Goal: Task Accomplishment & Management: Manage account settings

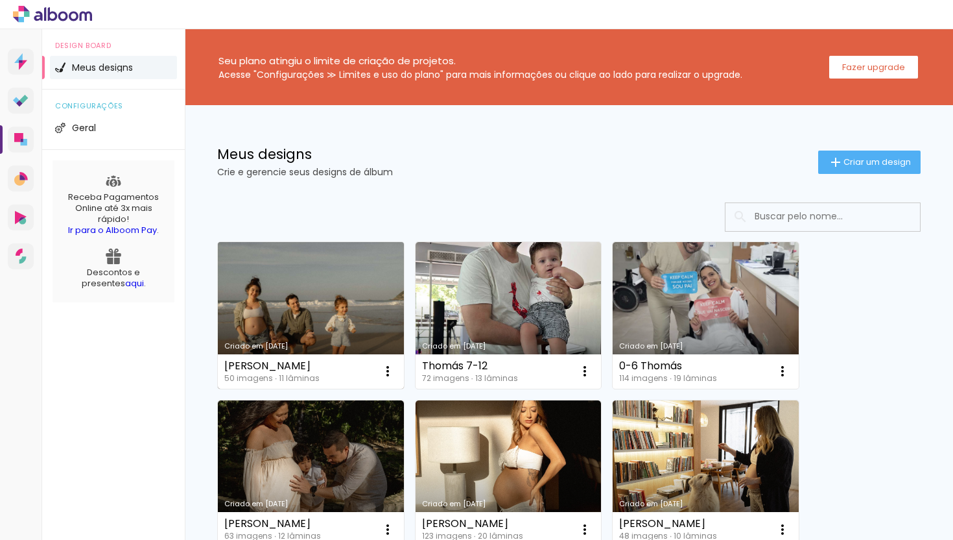
click at [320, 325] on link "Criado em [DATE]" at bounding box center [311, 315] width 186 height 147
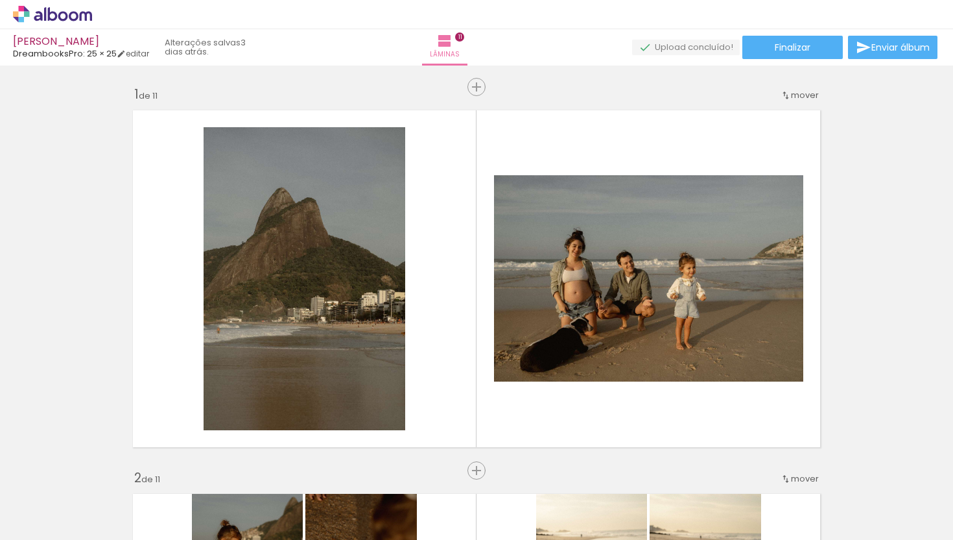
scroll to position [0, 2789]
click at [808, 53] on paper-button "Finalizar" at bounding box center [793, 47] width 101 height 23
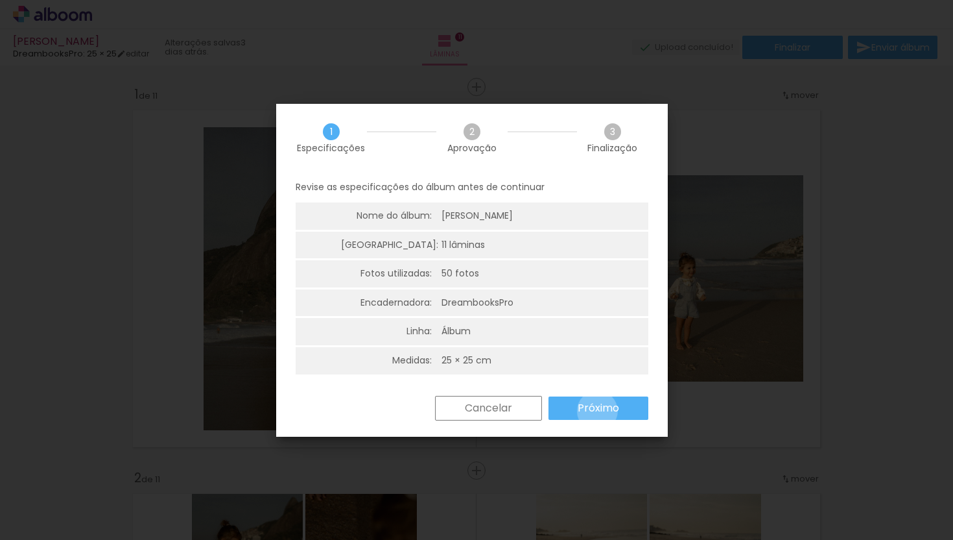
click at [0, 0] on slot "Próximo" at bounding box center [0, 0] width 0 height 0
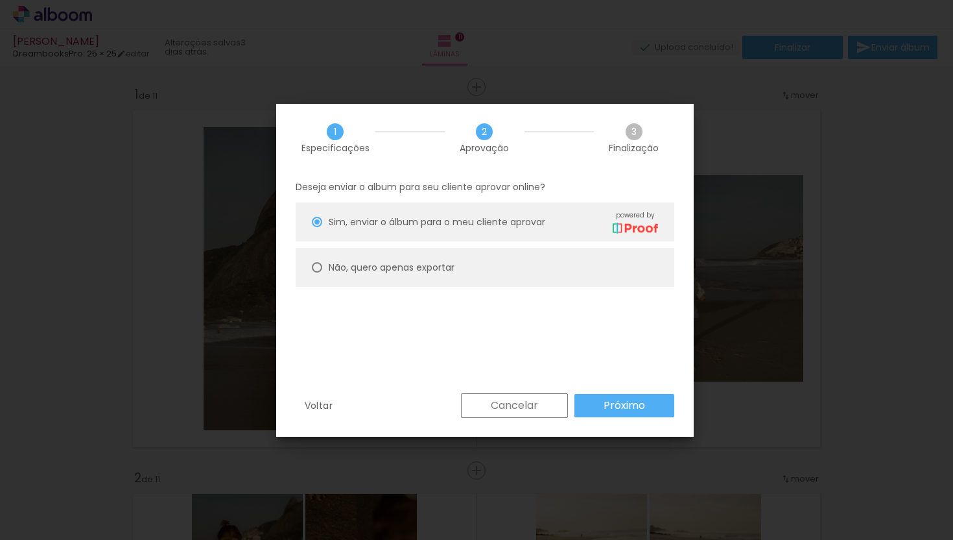
click at [0, 0] on slot "Não, quero apenas exportar" at bounding box center [0, 0] width 0 height 0
type paper-radio-button "on"
click at [0, 0] on slot "Próximo" at bounding box center [0, 0] width 0 height 0
type input "Alta, 300 DPI"
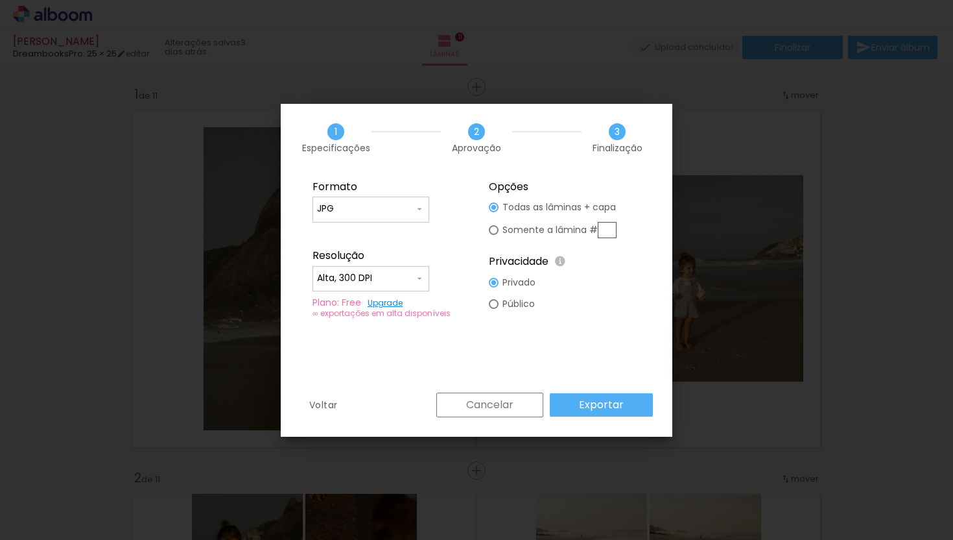
click at [0, 0] on slot "Exportar" at bounding box center [0, 0] width 0 height 0
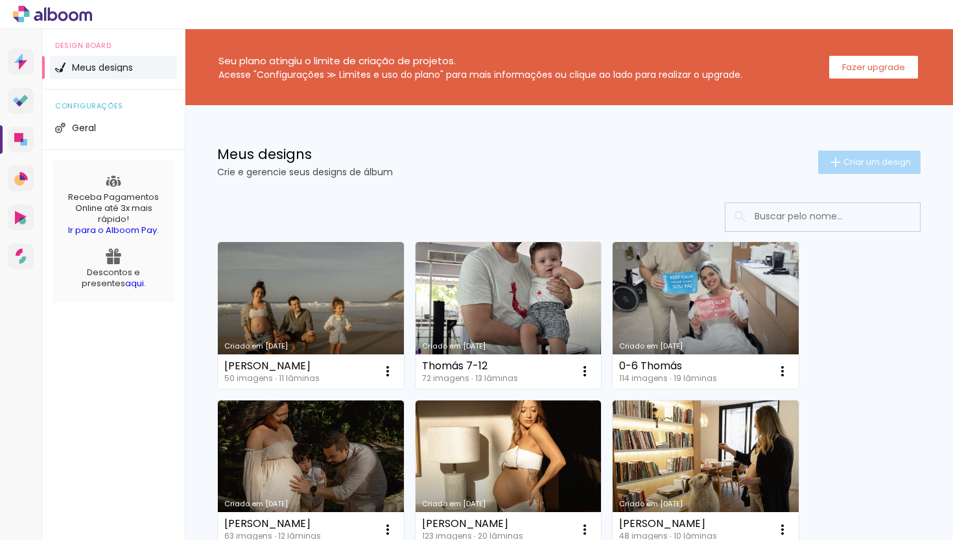
click at [864, 163] on span "Criar um design" at bounding box center [877, 162] width 67 height 8
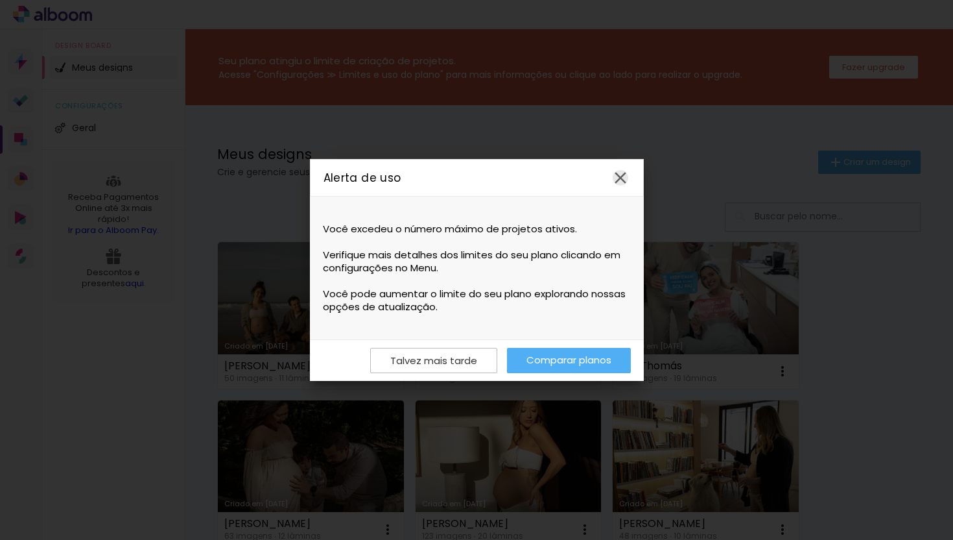
click at [621, 177] on iron-icon at bounding box center [620, 177] width 19 height 19
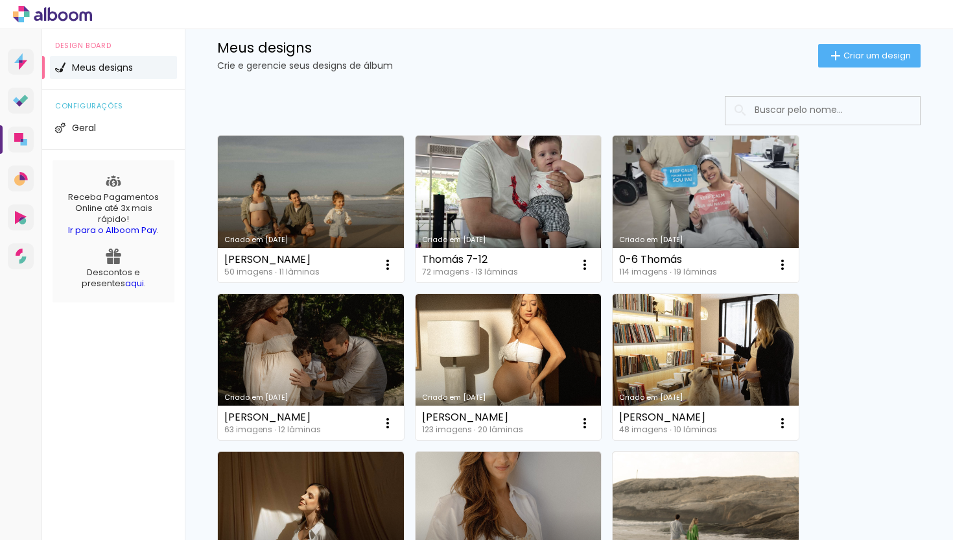
scroll to position [121, 0]
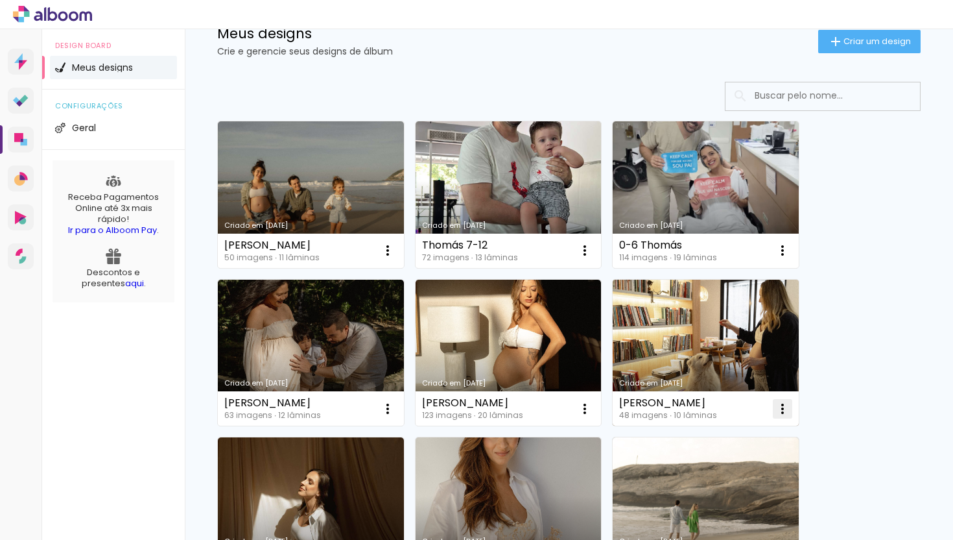
click at [778, 401] on iron-icon at bounding box center [783, 409] width 16 height 16
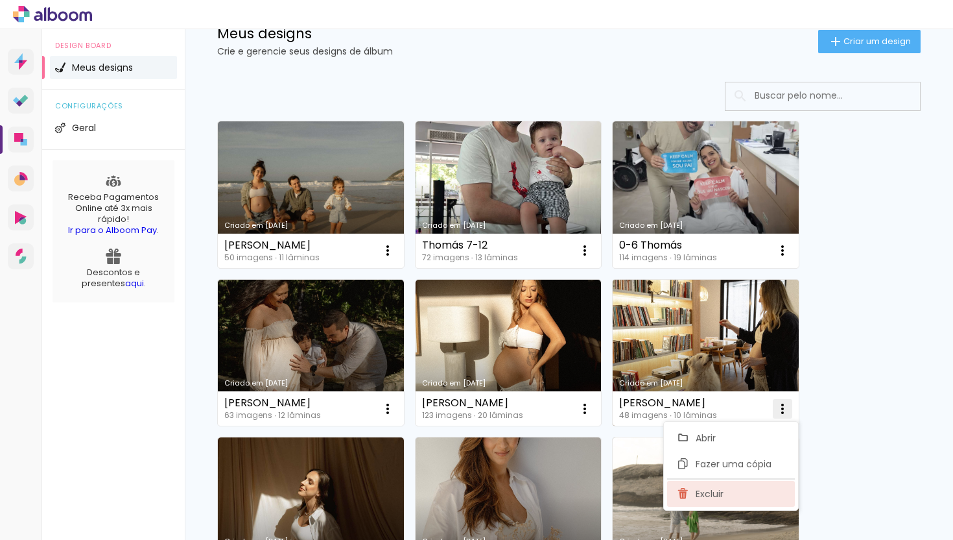
click at [711, 490] on span "Excluir" at bounding box center [710, 493] width 28 height 9
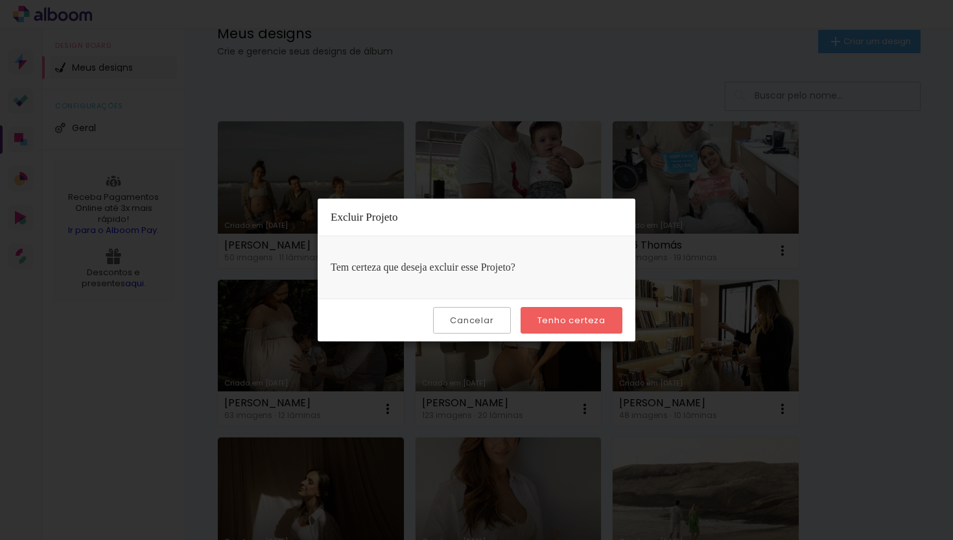
click at [613, 325] on paper-button "Tenho certeza" at bounding box center [572, 320] width 102 height 27
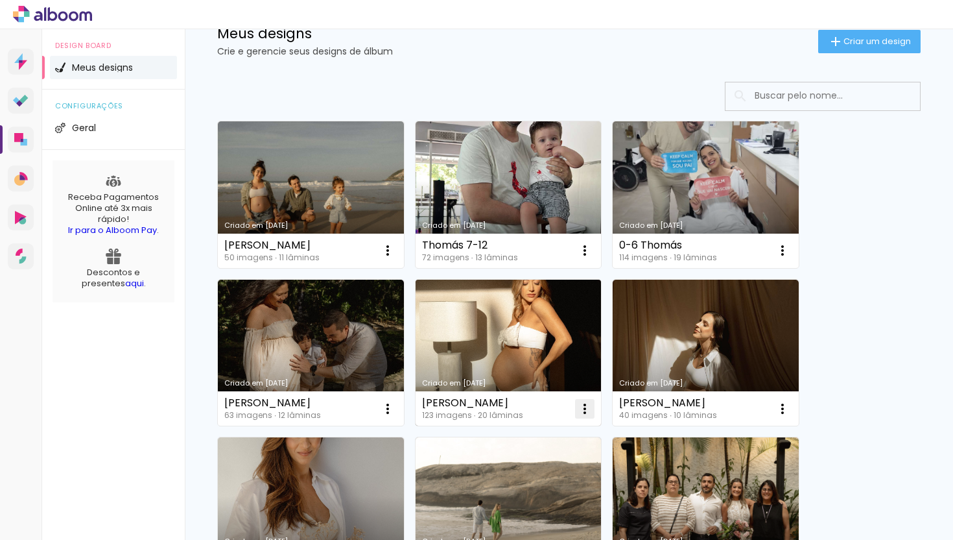
click at [588, 410] on iron-icon at bounding box center [585, 409] width 16 height 16
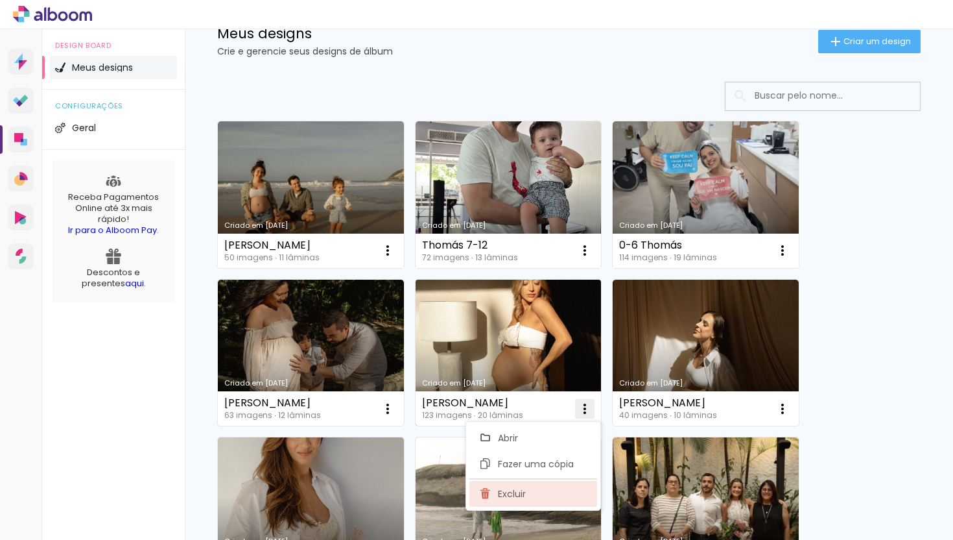
click at [543, 494] on paper-item "Excluir" at bounding box center [534, 494] width 128 height 26
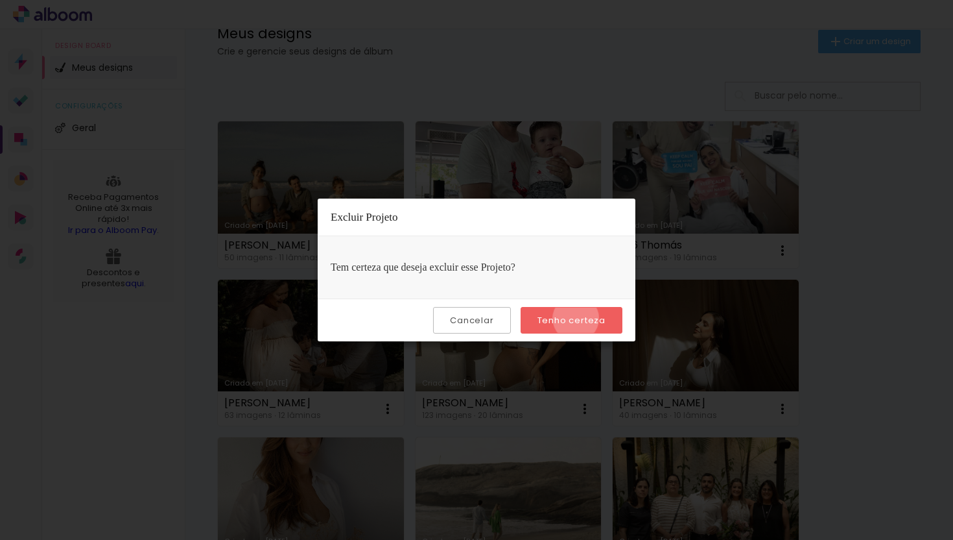
click at [0, 0] on slot "Tenho certeza" at bounding box center [0, 0] width 0 height 0
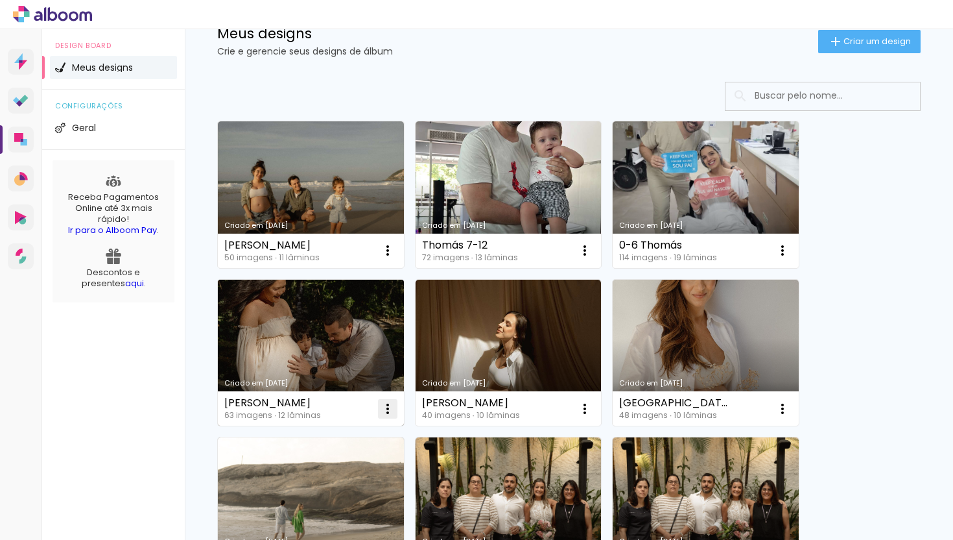
click at [390, 410] on iron-icon at bounding box center [388, 409] width 16 height 16
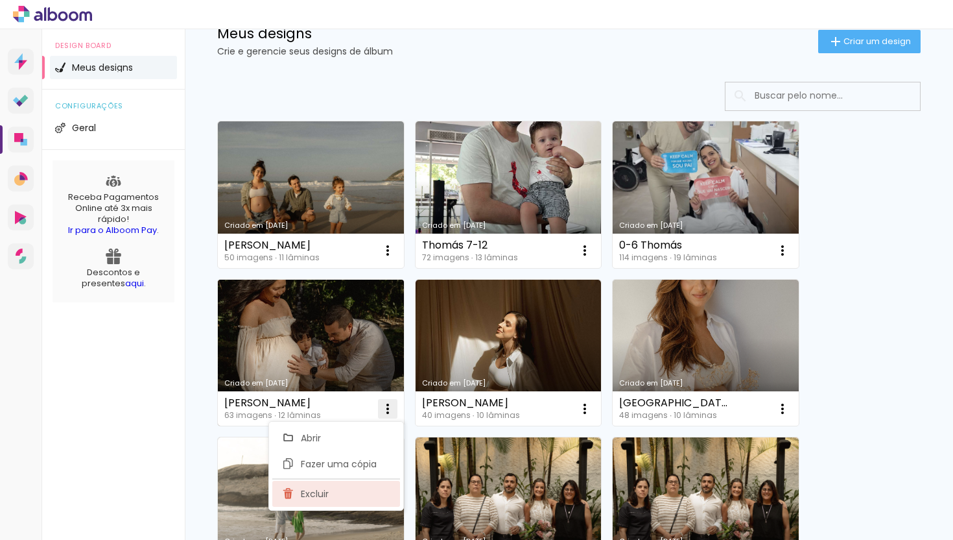
click at [375, 494] on paper-item "Excluir" at bounding box center [336, 494] width 128 height 26
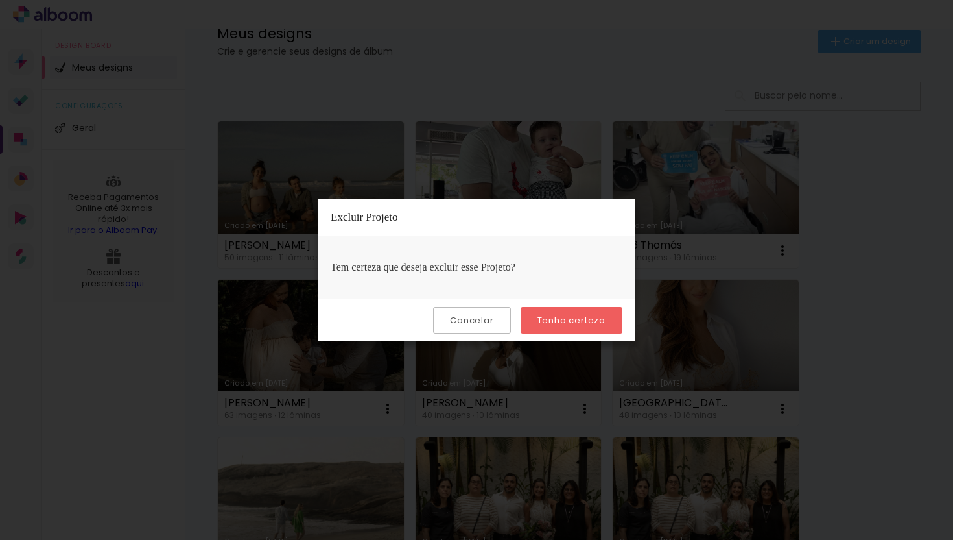
click at [0, 0] on slot "Tenho certeza" at bounding box center [0, 0] width 0 height 0
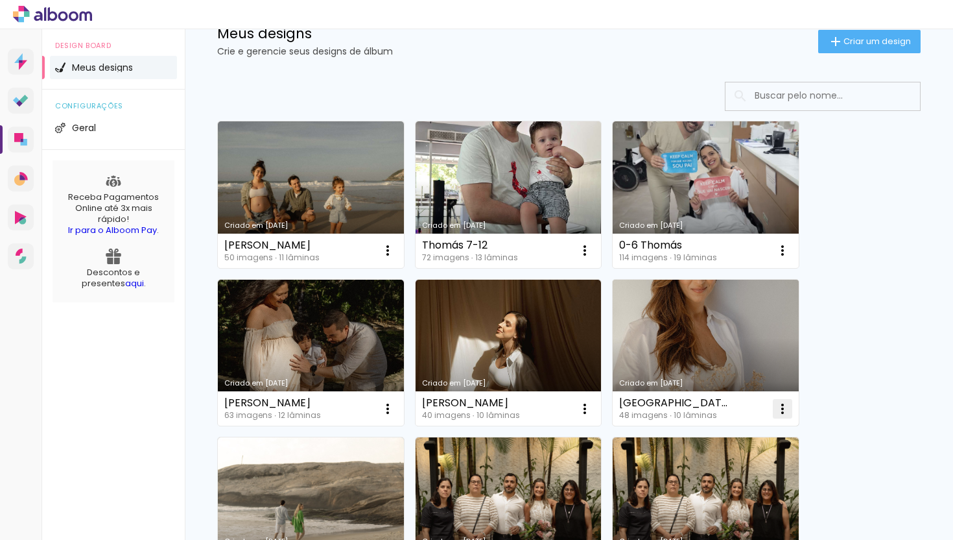
click at [783, 409] on iron-icon at bounding box center [783, 409] width 16 height 16
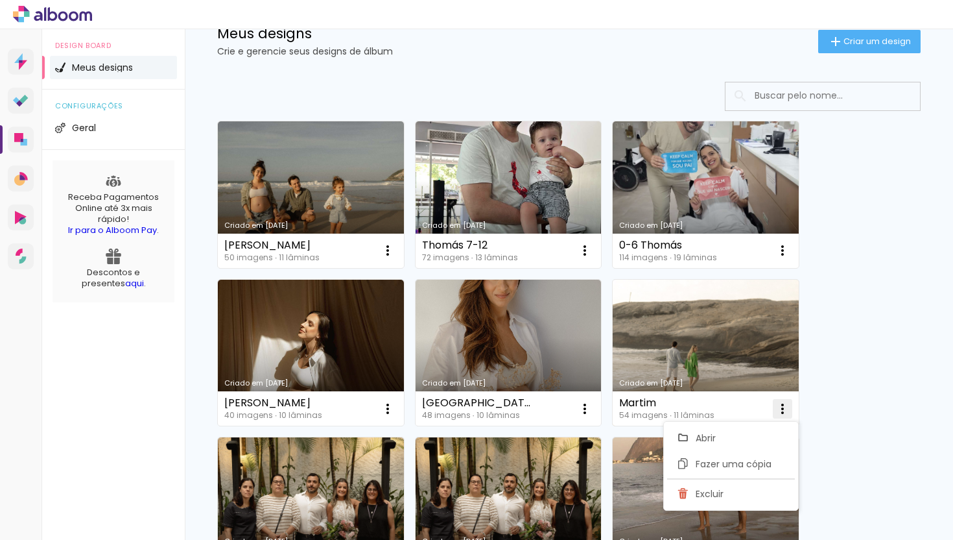
click at [720, 507] on paper-listbox "Abrir Fazer uma cópia Excluir" at bounding box center [731, 465] width 136 height 89
click at [722, 492] on span "Excluir" at bounding box center [710, 493] width 28 height 9
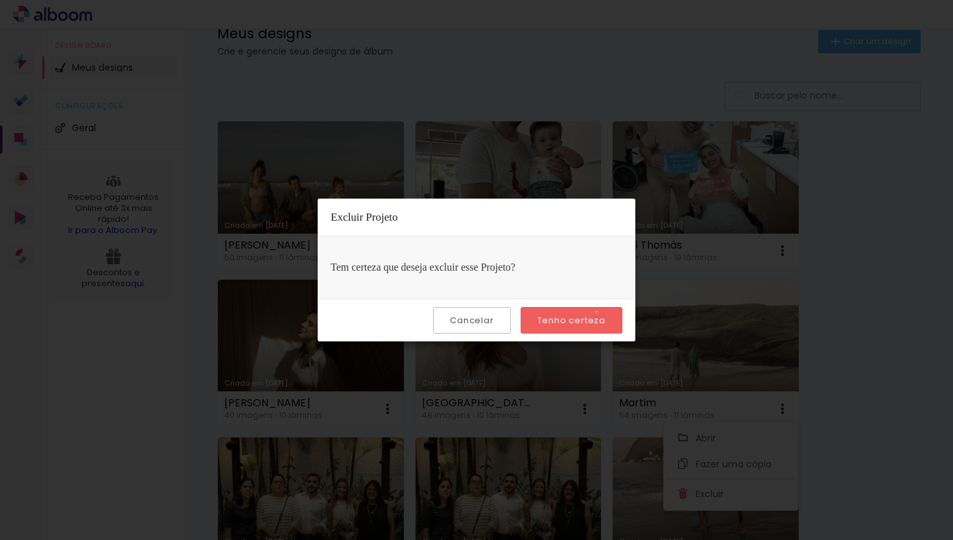
click at [599, 312] on paper-button "Tenho certeza" at bounding box center [572, 320] width 102 height 27
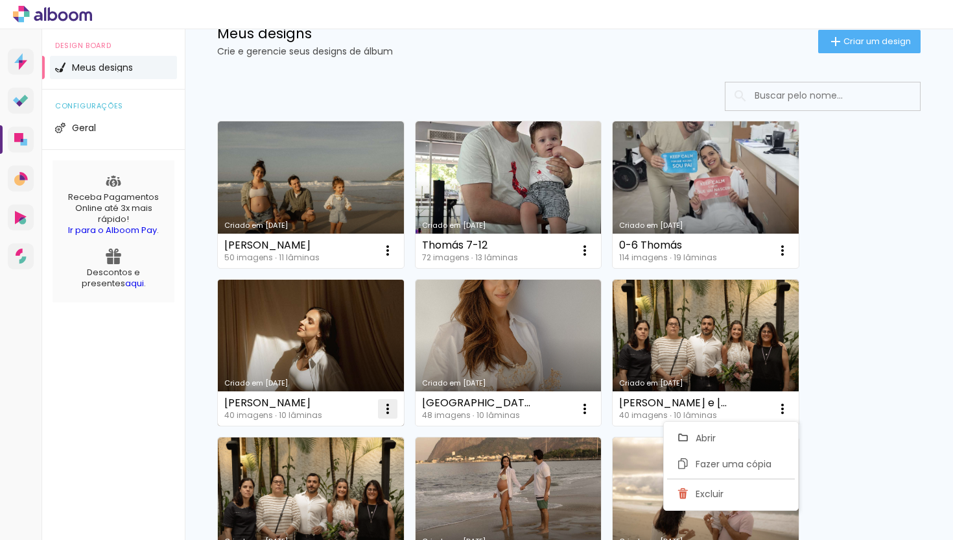
click at [389, 403] on iron-icon at bounding box center [388, 409] width 16 height 16
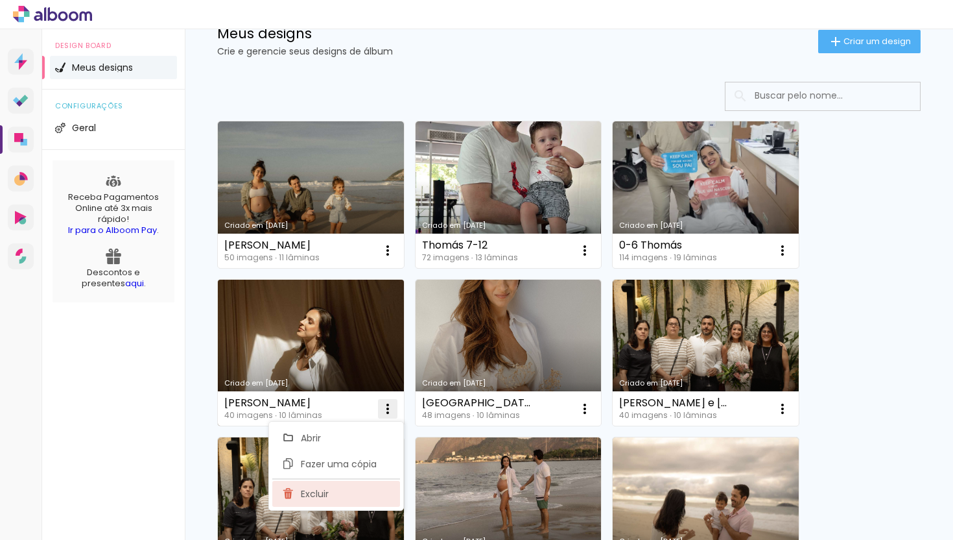
click at [357, 501] on paper-item "Excluir" at bounding box center [336, 494] width 128 height 26
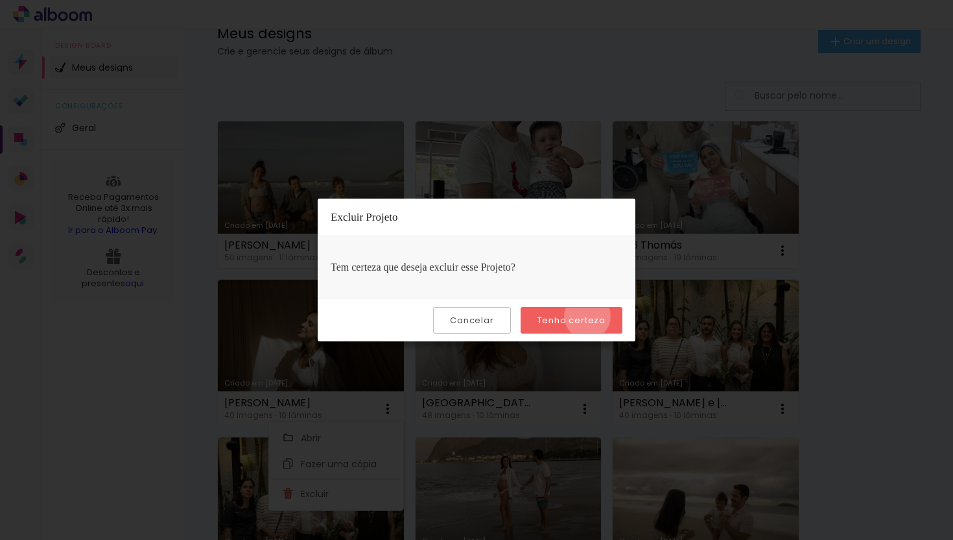
click at [0, 0] on slot "Tenho certeza" at bounding box center [0, 0] width 0 height 0
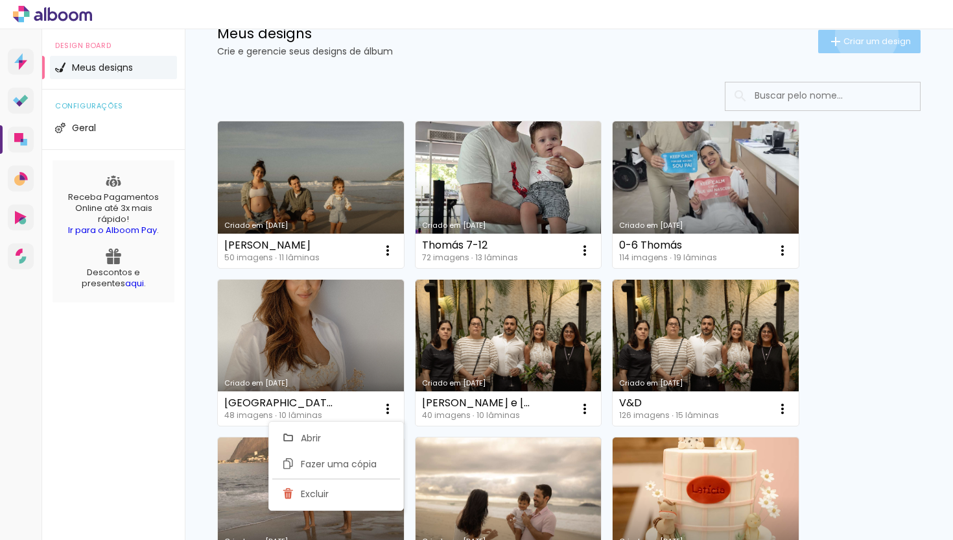
click at [855, 34] on paper-button "Criar um design" at bounding box center [869, 41] width 102 height 23
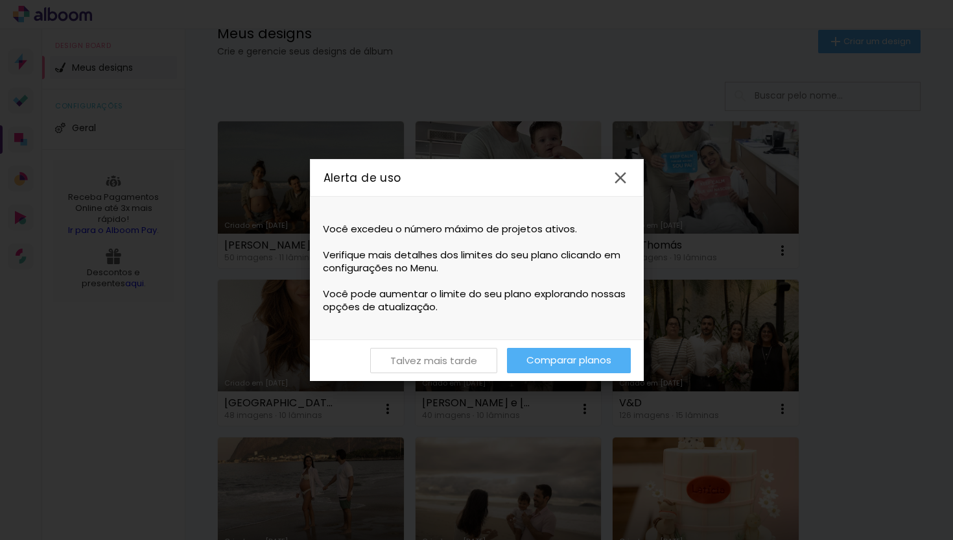
click at [0, 0] on slot "Talvez mais tarde" at bounding box center [0, 0] width 0 height 0
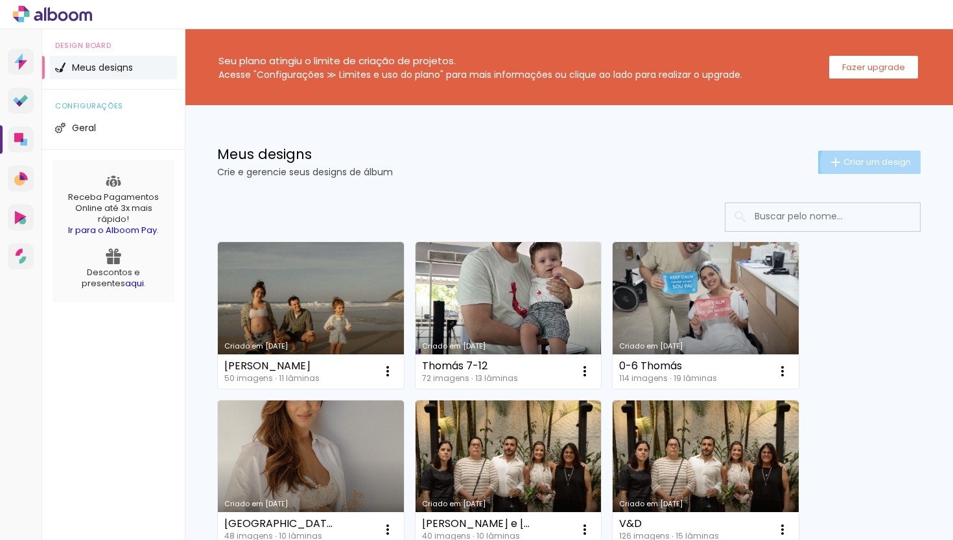
click at [862, 163] on span "Criar um design" at bounding box center [877, 162] width 67 height 8
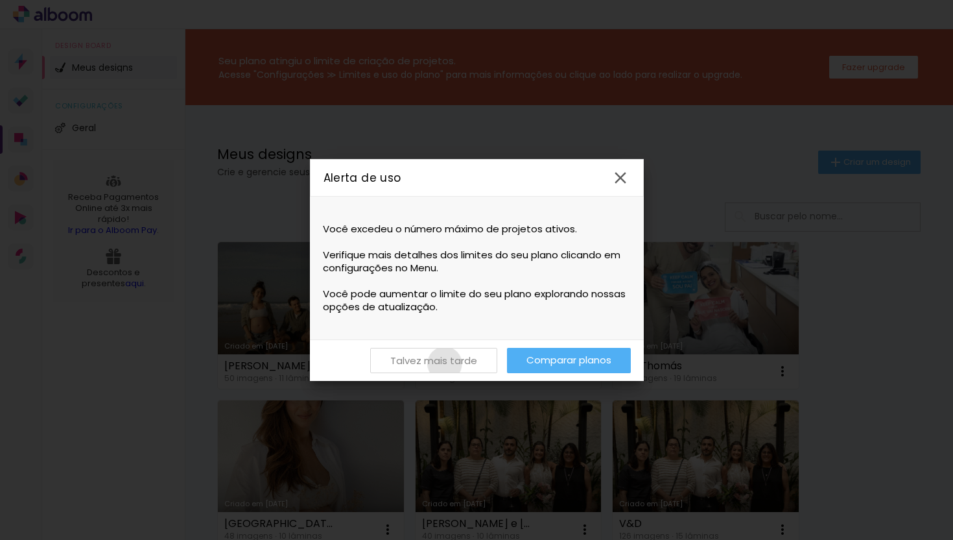
click at [0, 0] on slot "Talvez mais tarde" at bounding box center [0, 0] width 0 height 0
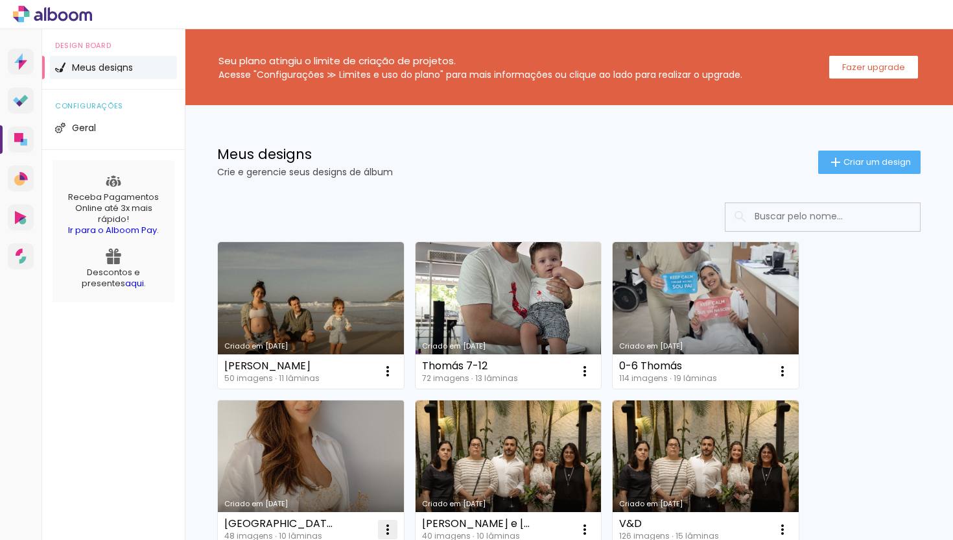
click at [394, 523] on iron-icon at bounding box center [388, 529] width 16 height 16
click at [390, 529] on iron-icon at bounding box center [388, 529] width 16 height 16
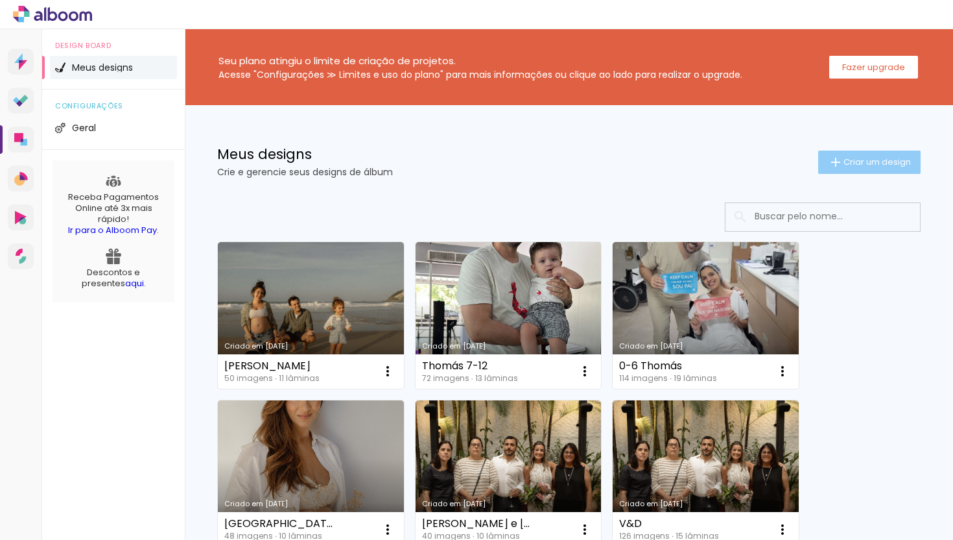
click at [830, 165] on iron-icon at bounding box center [836, 162] width 16 height 16
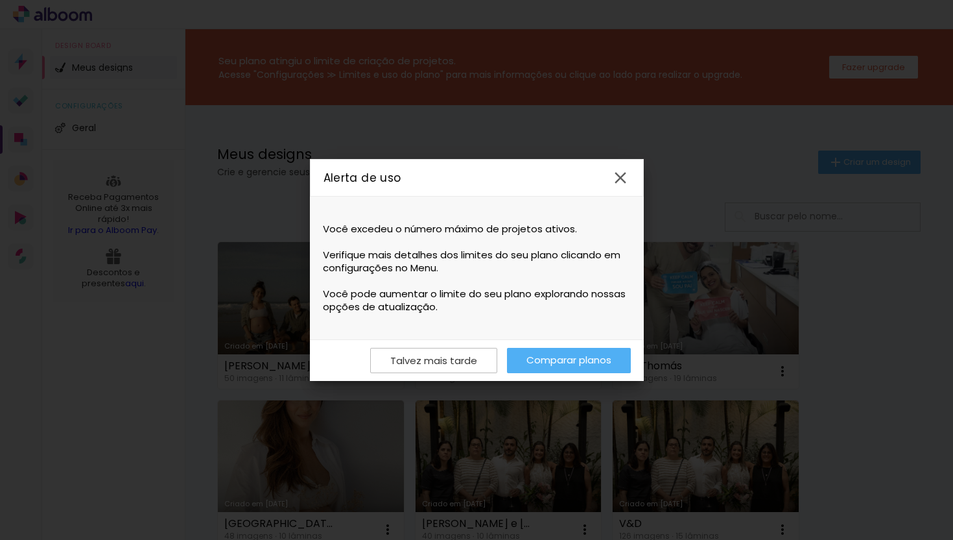
click at [536, 361] on link "Comparar planos" at bounding box center [569, 360] width 124 height 25
